Goal: Information Seeking & Learning: Learn about a topic

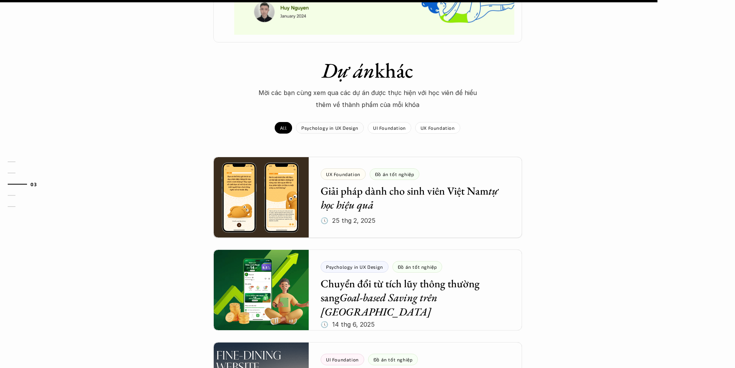
scroll to position [695, 0]
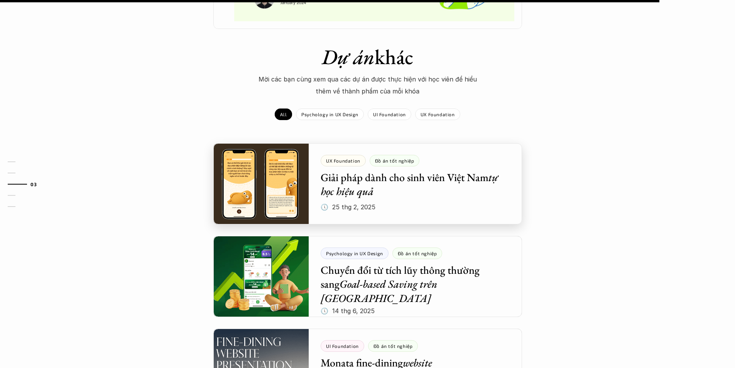
click at [234, 177] on div at bounding box center [367, 183] width 309 height 81
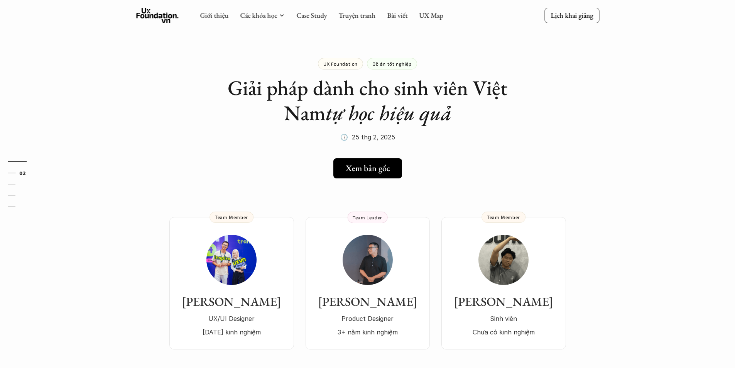
click at [365, 171] on h5 "Xem bản gốc" at bounding box center [368, 168] width 44 height 10
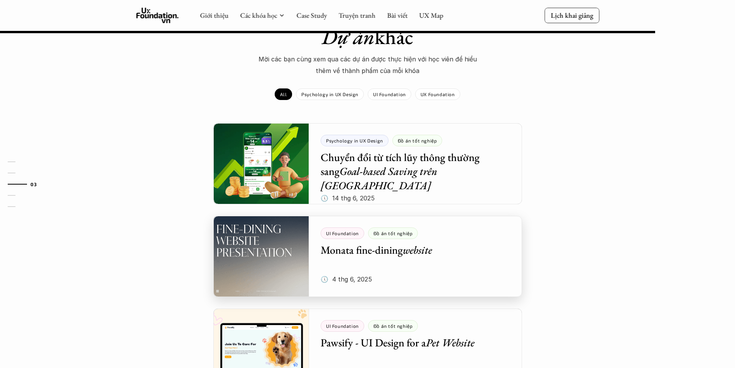
scroll to position [772, 0]
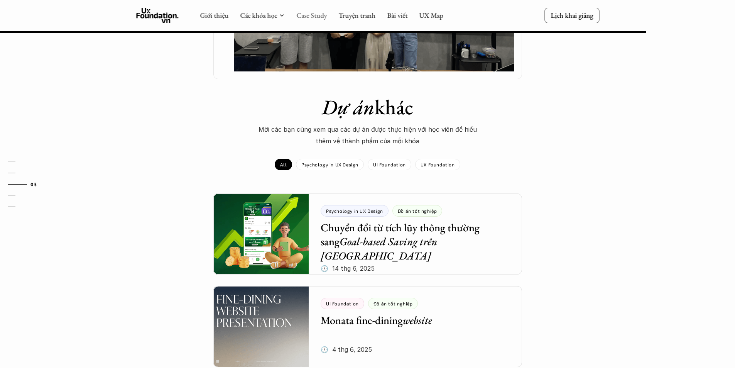
click at [303, 17] on link "Case Study" at bounding box center [311, 15] width 30 height 9
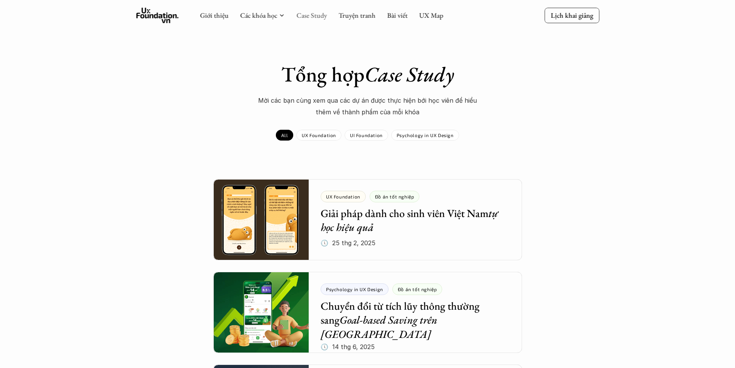
click at [303, 15] on link "Case Study" at bounding box center [311, 15] width 30 height 9
click at [310, 19] on link "Case Study" at bounding box center [311, 15] width 30 height 9
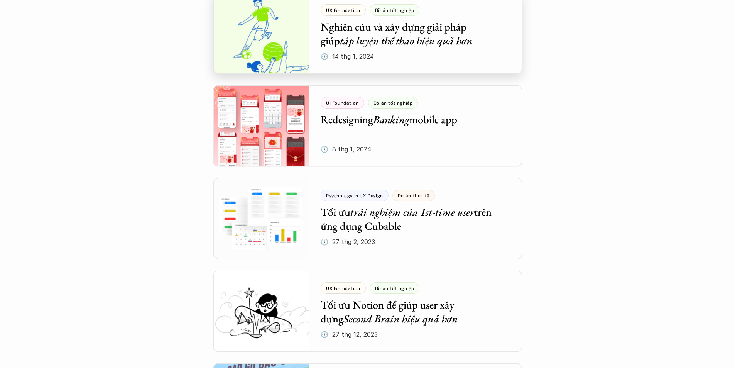
scroll to position [1312, 0]
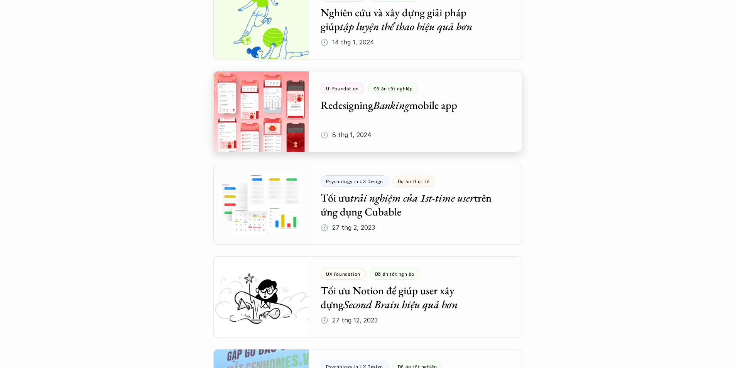
click at [273, 113] on div at bounding box center [367, 111] width 309 height 81
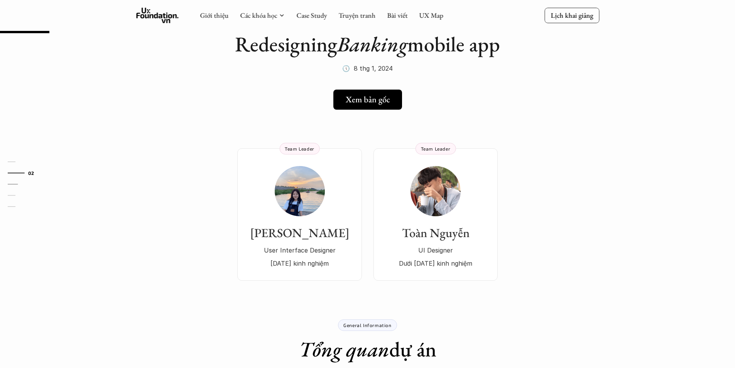
scroll to position [39, 0]
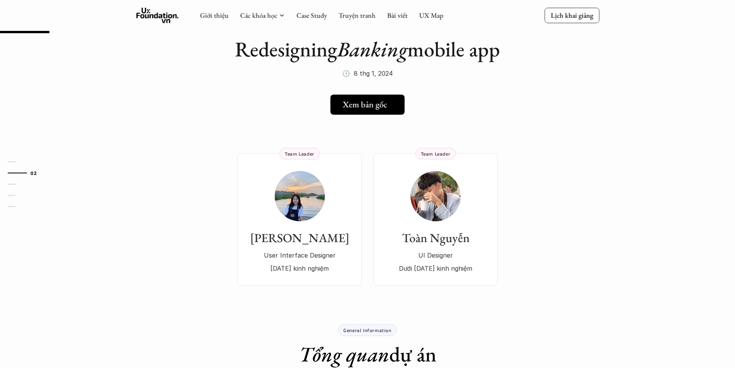
click at [369, 105] on h5 "Xem bản gốc" at bounding box center [365, 105] width 44 height 10
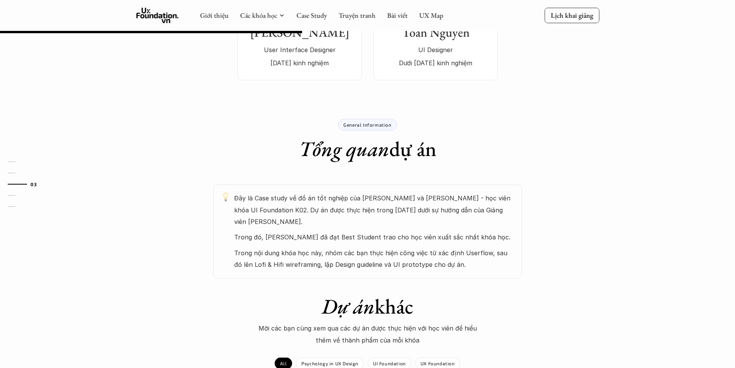
scroll to position [230, 0]
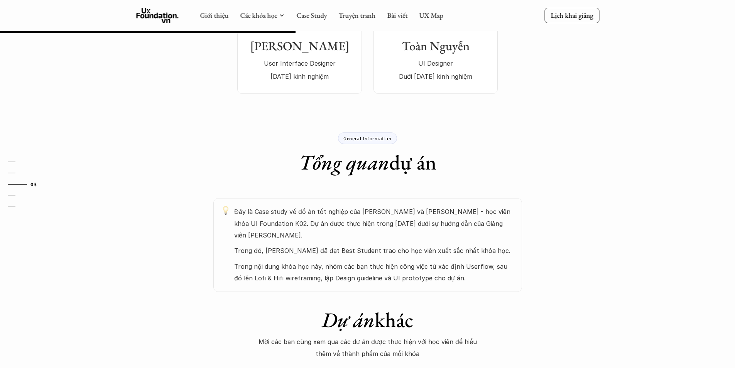
click at [368, 137] on p "General Information" at bounding box center [367, 137] width 48 height 5
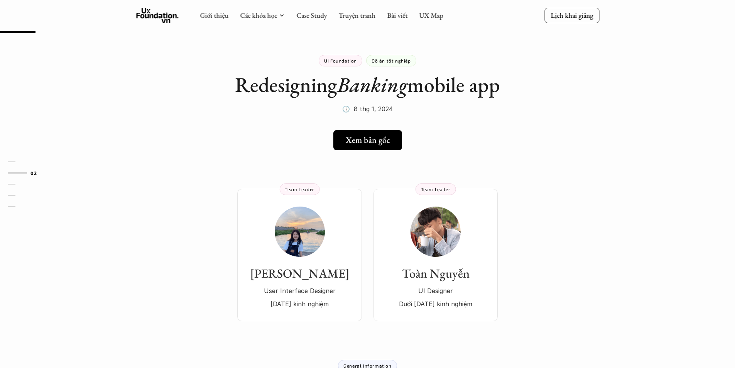
scroll to position [0, 0]
